Goal: Complete application form

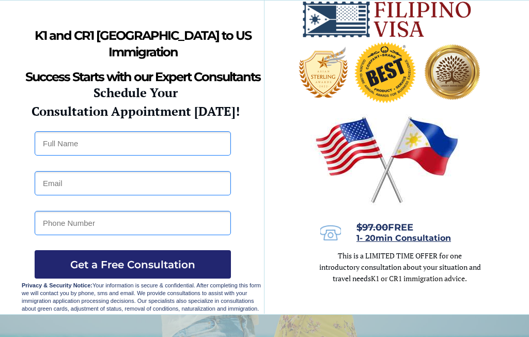
click at [173, 137] on input "text" at bounding box center [133, 143] width 196 height 24
click at [198, 146] on input "text" at bounding box center [133, 143] width 196 height 24
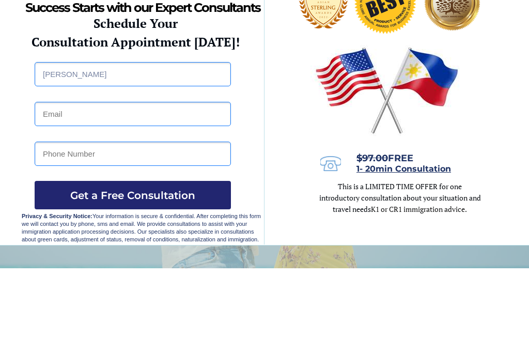
type input "Annabel cabusca"
click at [157, 171] on input "email" at bounding box center [133, 183] width 196 height 24
click at [195, 171] on input "email" at bounding box center [133, 183] width 196 height 24
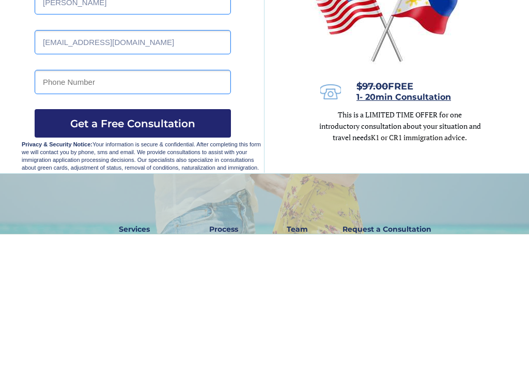
type input "cabuscaannabel4@gmail.com"
click at [210, 211] on input "tel" at bounding box center [133, 223] width 196 height 24
type input "09670689352"
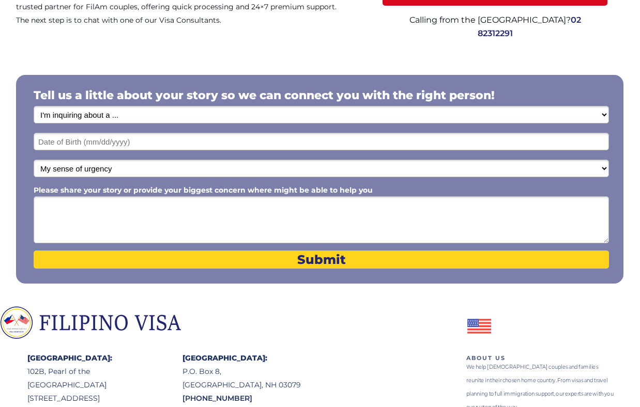
scroll to position [145, 0]
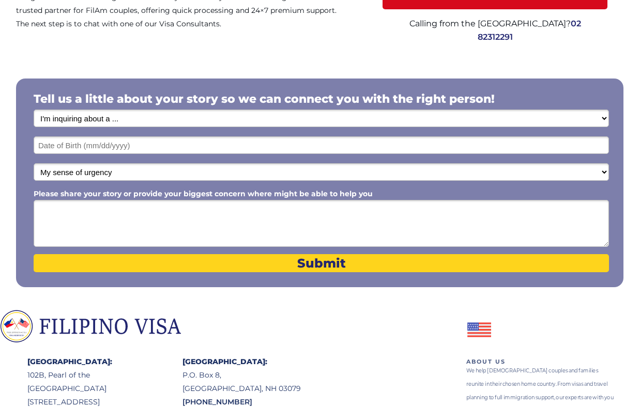
click at [607, 120] on select "I'm inquiring about a ... I don't know or other services Retirement Visa for Th…" at bounding box center [321, 119] width 575 height 18
click at [180, 123] on select "I'm inquiring about a ... I don't know or other services Retirement Visa for Th…" at bounding box center [321, 119] width 575 height 18
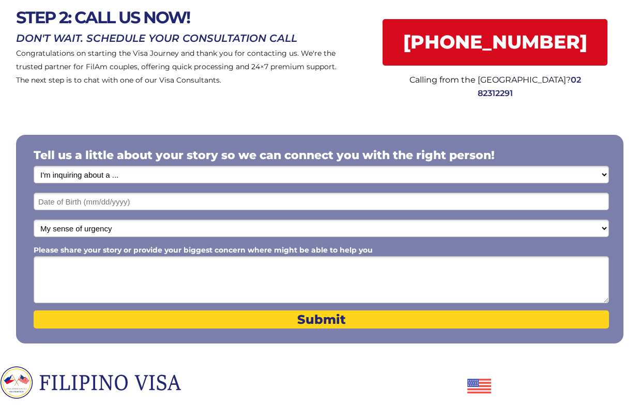
scroll to position [0, 0]
